Goal: Communication & Community: Answer question/provide support

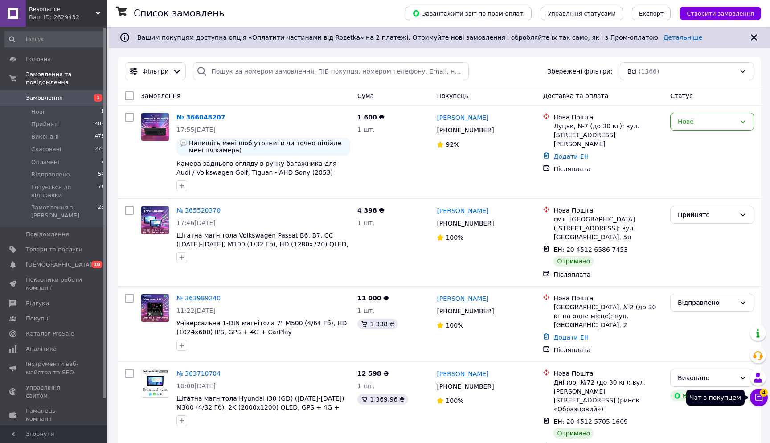
click at [759, 397] on icon at bounding box center [758, 397] width 9 height 9
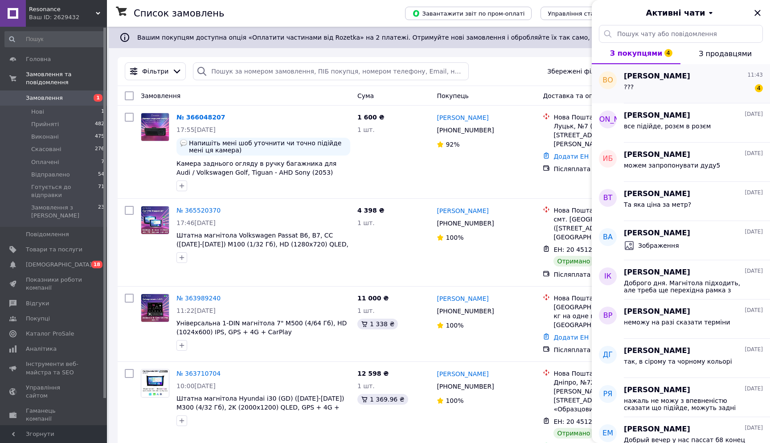
click at [676, 85] on div "??? 4" at bounding box center [693, 89] width 139 height 14
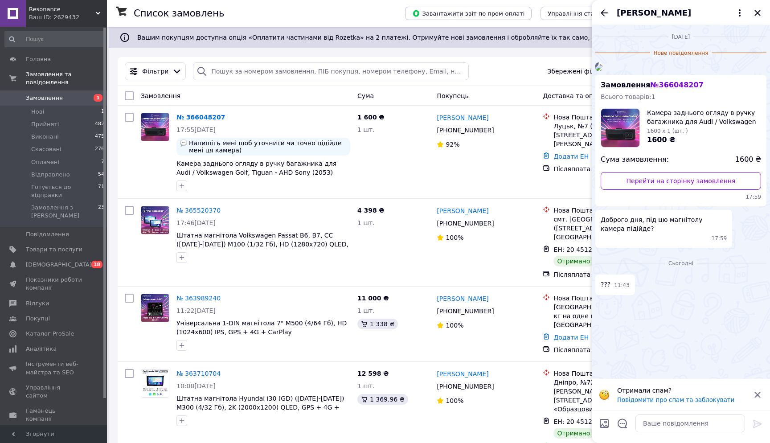
click at [602, 71] on img at bounding box center [598, 67] width 7 height 7
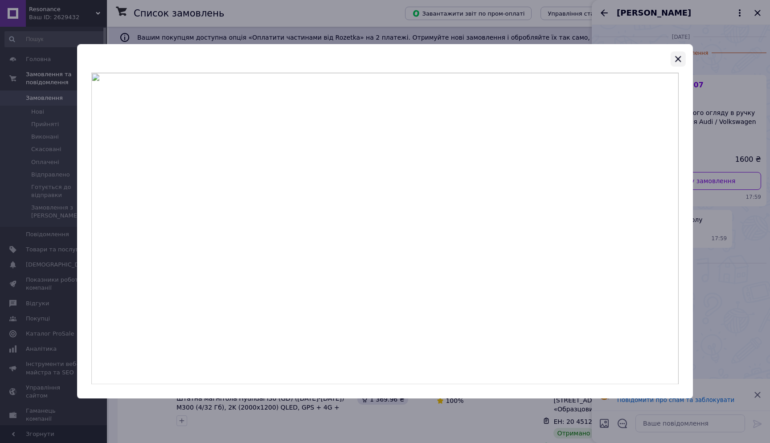
click at [679, 57] on icon "button" at bounding box center [678, 58] width 11 height 11
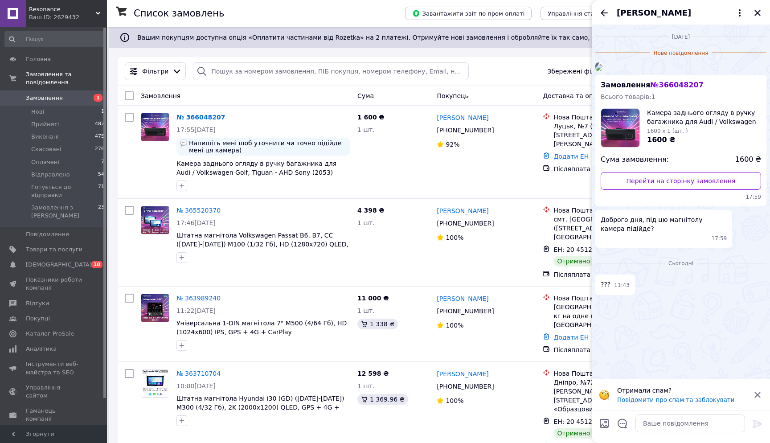
scroll to position [42, 0]
click at [248, 171] on span "[PERSON_NAME], який залишив покупець" at bounding box center [250, 177] width 71 height 16
click at [200, 173] on span "Камера заднього огляду в ручку багажника для Audi / Volkswagen Golf, Tiguan - A…" at bounding box center [256, 172] width 160 height 25
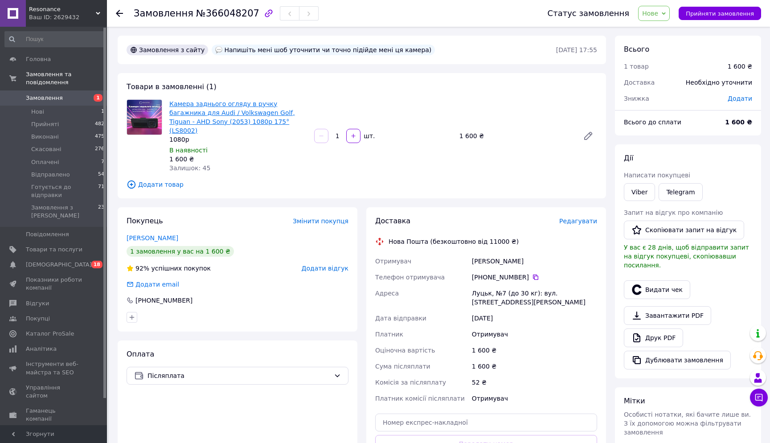
click at [204, 118] on link "Камера заднього огляду в ручку багажника для Audi / Volkswagen Golf, Tiguan - A…" at bounding box center [232, 117] width 126 height 34
click at [758, 396] on icon at bounding box center [758, 397] width 9 height 9
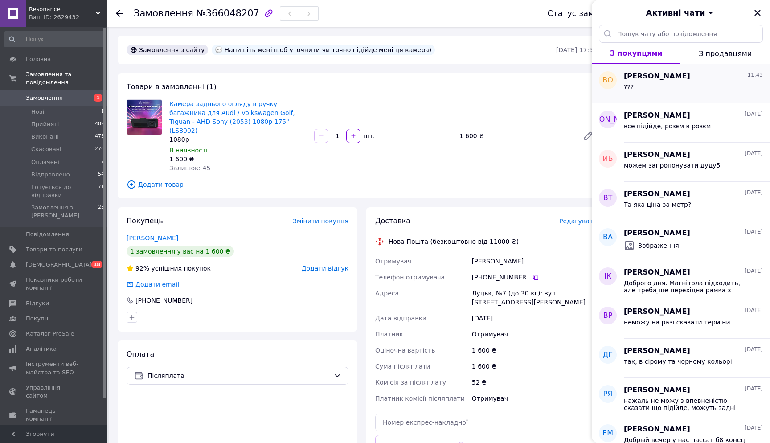
click at [677, 77] on span "[PERSON_NAME]" at bounding box center [657, 76] width 66 height 10
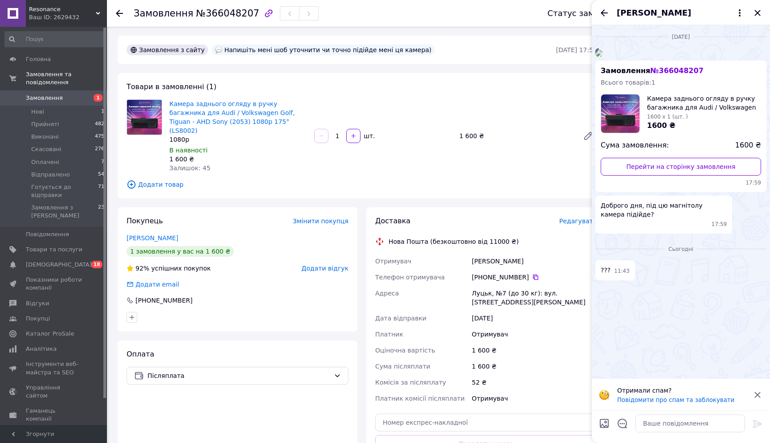
click at [602, 57] on img at bounding box center [598, 52] width 7 height 7
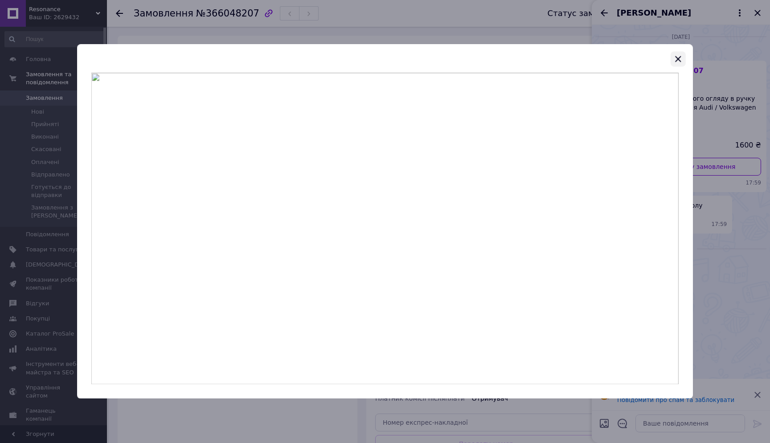
click at [679, 54] on icon "button" at bounding box center [678, 58] width 11 height 11
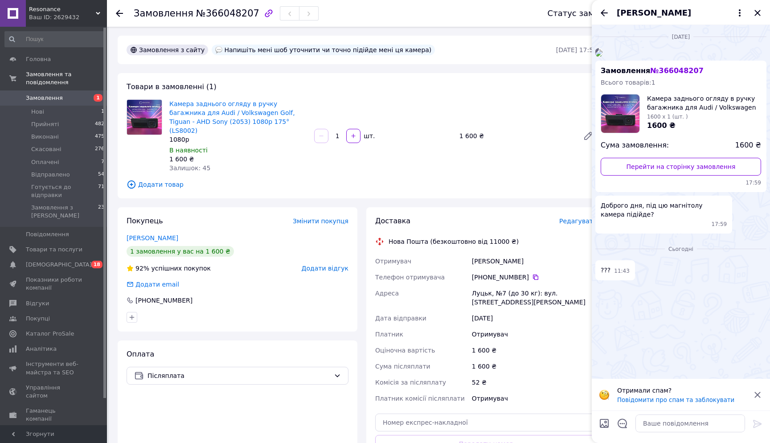
click at [672, 414] on div at bounding box center [690, 423] width 117 height 25
click at [666, 425] on textarea at bounding box center [690, 423] width 110 height 18
type textarea ":"
type textarea "Доброго дня, підійде"
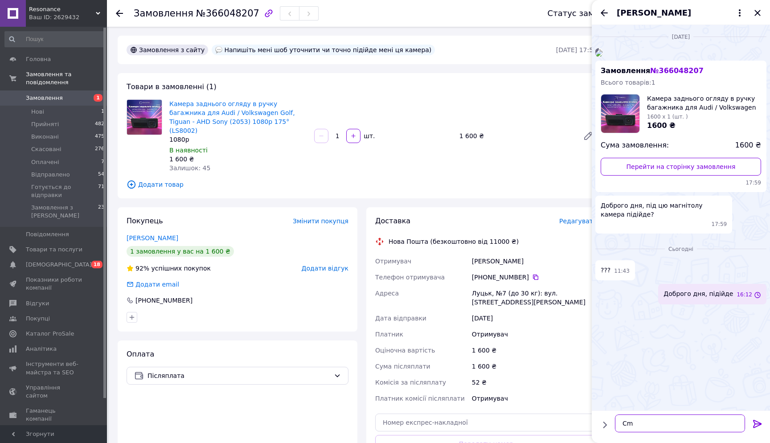
scroll to position [21, 0]
type textarea "Сьогодні можемо відправити"
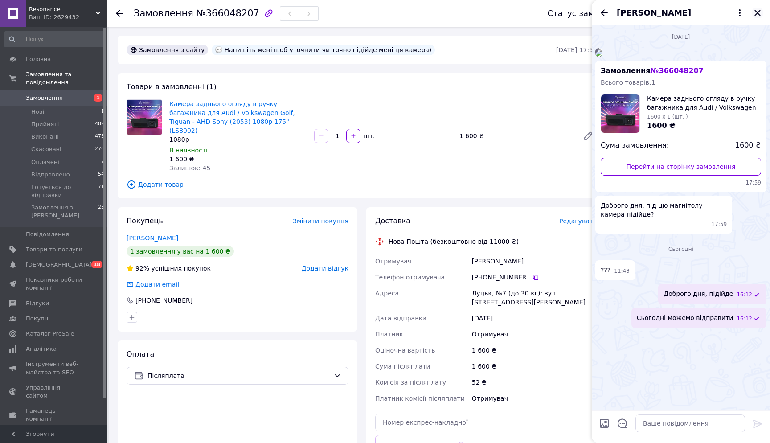
click at [756, 17] on icon "Закрити" at bounding box center [757, 13] width 11 height 11
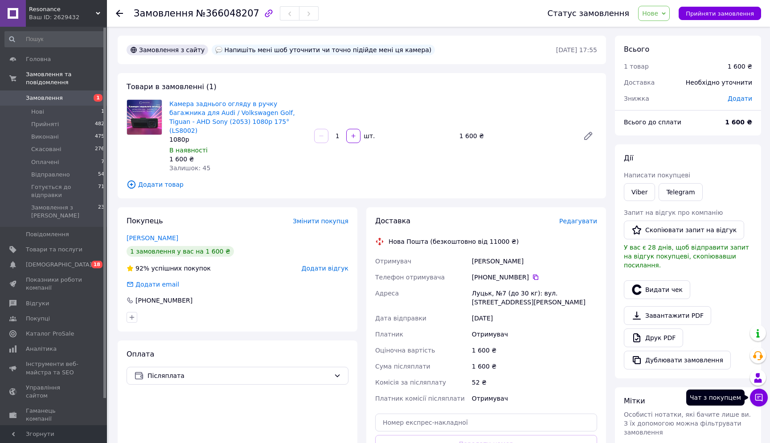
click at [763, 395] on button "Чат з покупцем" at bounding box center [759, 397] width 18 height 18
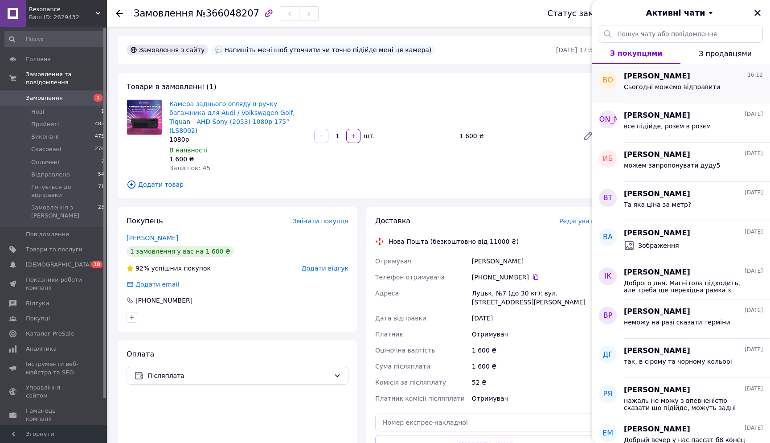
click at [671, 98] on div "Василь Олексюк 16:12 Сьогодні можемо відправити" at bounding box center [697, 83] width 146 height 39
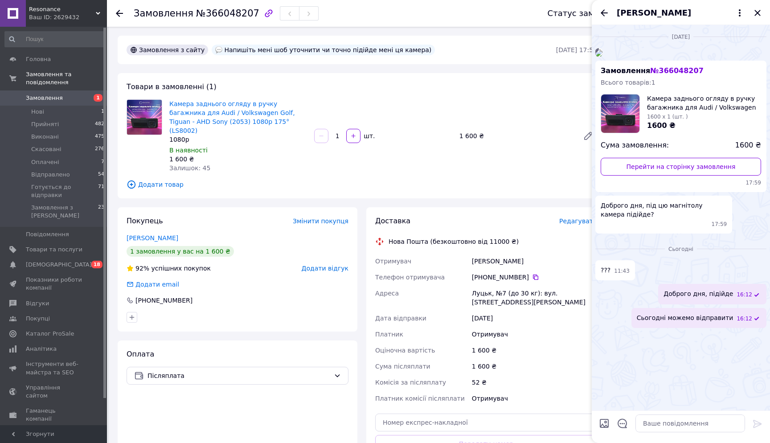
click at [437, 183] on div "Товари в замовленні (1) Камера заднього огляду в ручку багажника для Audi / Vol…" at bounding box center [362, 135] width 488 height 125
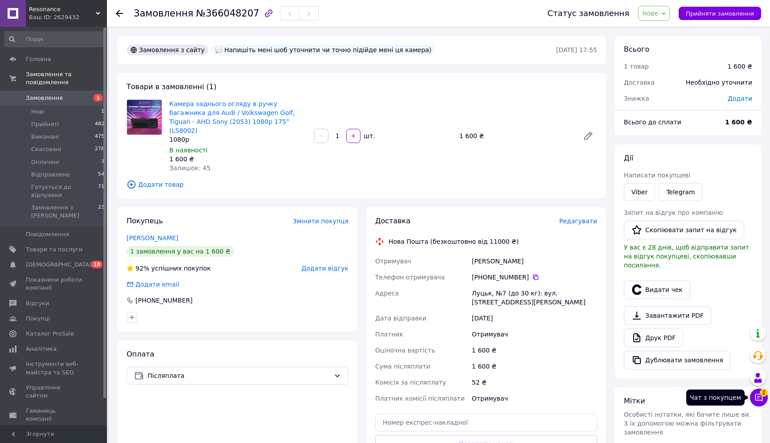
click at [756, 401] on icon at bounding box center [758, 397] width 9 height 9
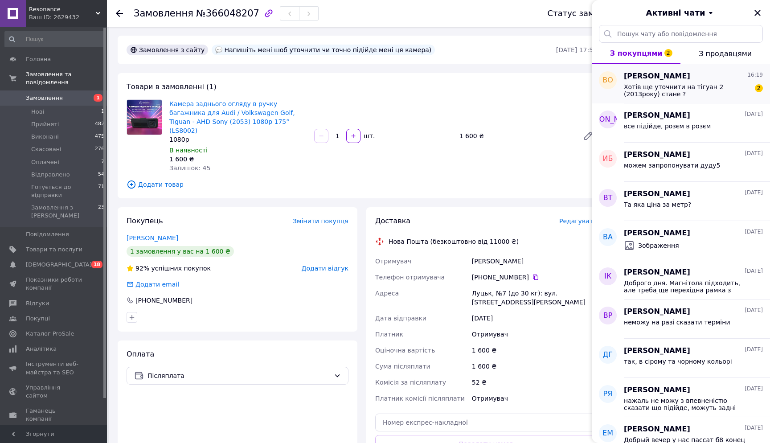
click at [674, 94] on span "Хотів ще уточнити на тігуан 2 (2013року) стане ?" at bounding box center [687, 90] width 127 height 14
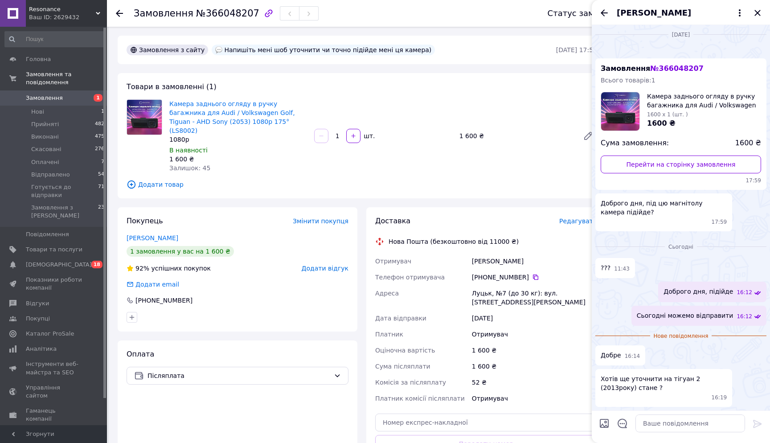
scroll to position [126, 0]
click at [680, 428] on textarea at bounding box center [690, 423] width 110 height 18
type textarea "Так"
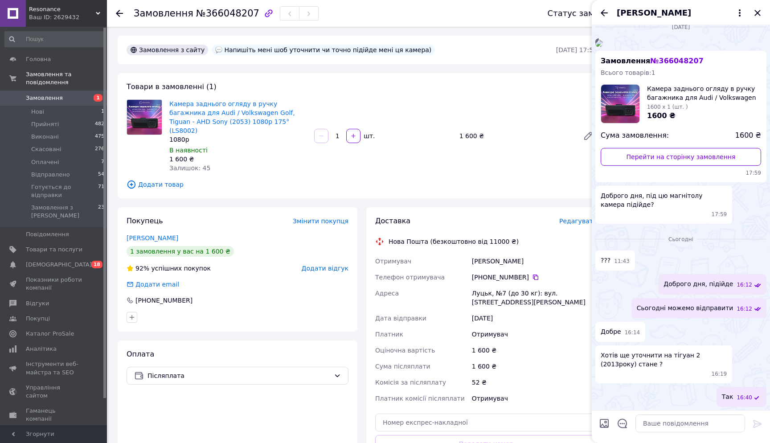
click at [519, 124] on div "Камера заднього огляду в ручку багажника для Audi / Volkswagen Golf, Tiguan - A…" at bounding box center [383, 136] width 435 height 77
click at [759, 16] on icon "Закрити" at bounding box center [757, 13] width 11 height 11
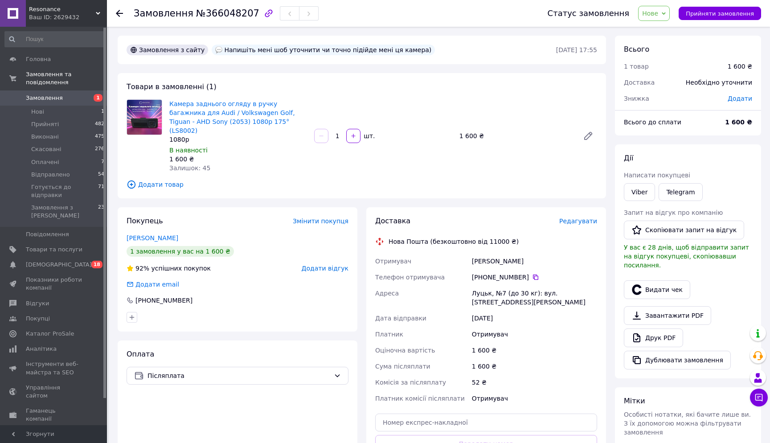
click at [666, 15] on icon at bounding box center [664, 14] width 4 height 4
click at [672, 32] on li "Прийнято" at bounding box center [679, 31] width 82 height 13
click at [760, 397] on icon at bounding box center [758, 397] width 9 height 9
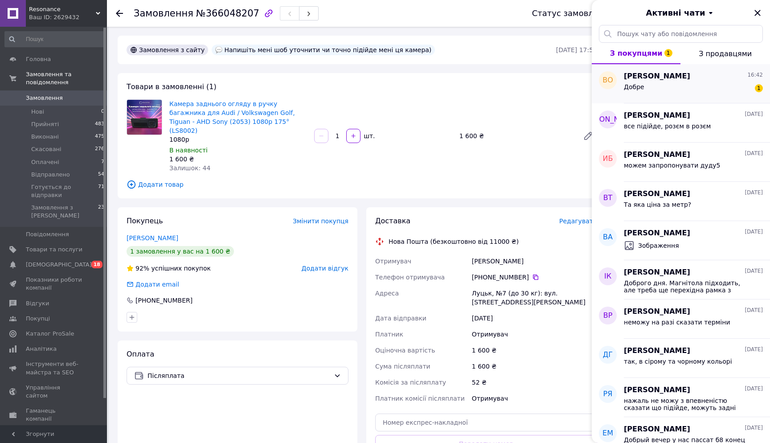
click at [707, 78] on div "Василь Олексюк 16:42" at bounding box center [693, 76] width 139 height 10
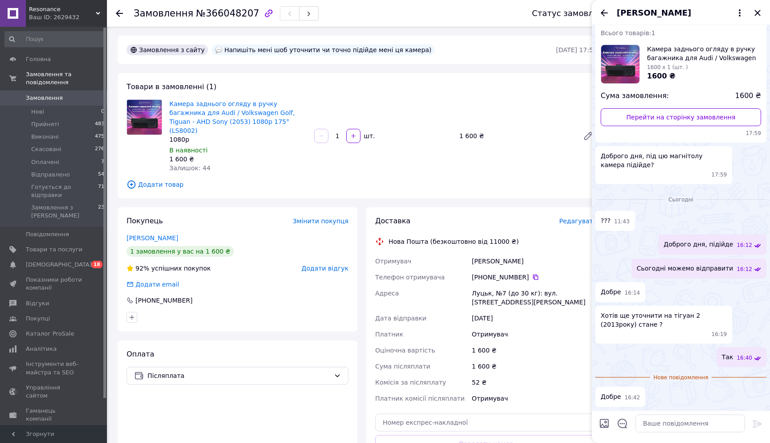
scroll to position [173, 0]
click at [757, 15] on icon "Закрити" at bounding box center [757, 13] width 11 height 11
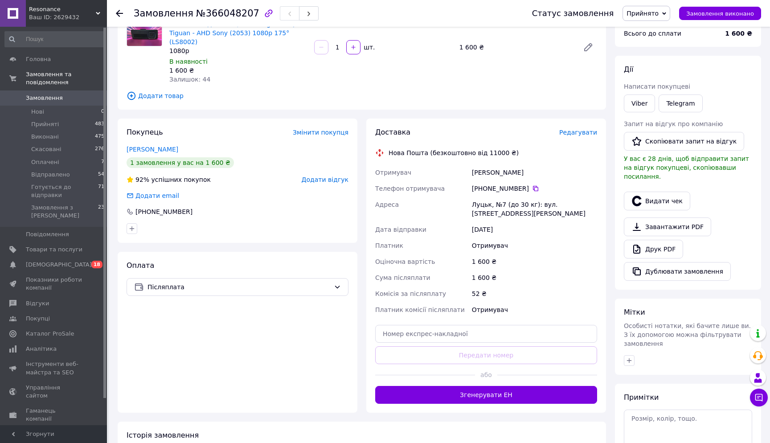
scroll to position [90, 0]
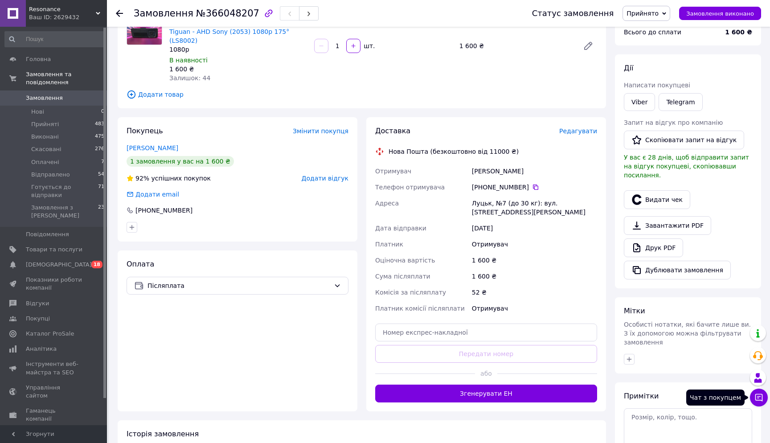
click at [763, 404] on button "Чат з покупцем" at bounding box center [759, 397] width 18 height 18
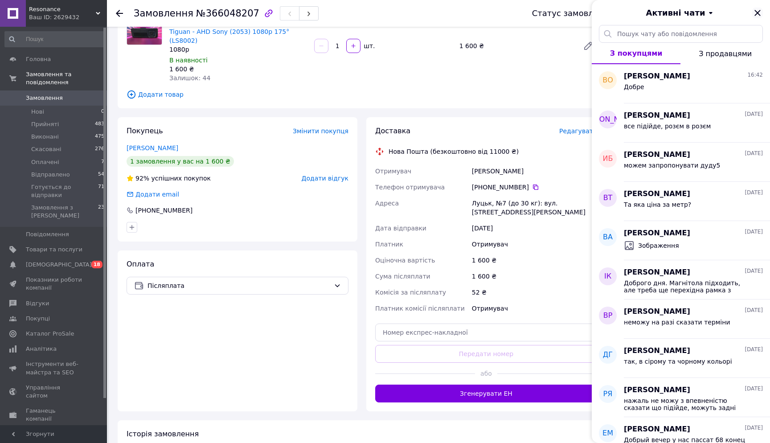
click at [760, 16] on icon "Закрити" at bounding box center [757, 13] width 11 height 11
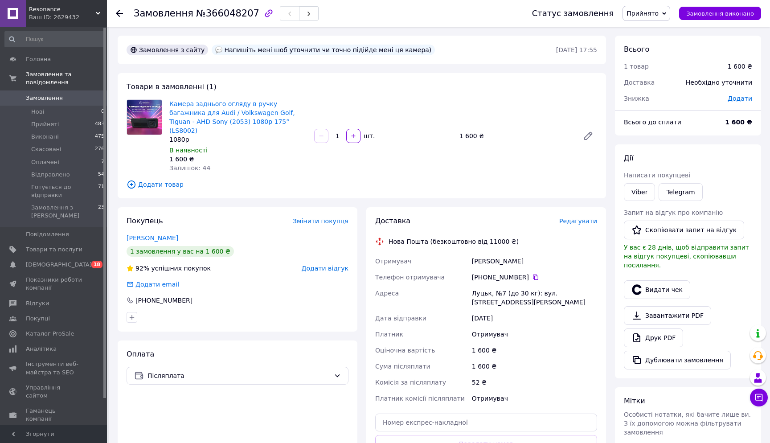
scroll to position [0, 0]
